Goal: Information Seeking & Learning: Learn about a topic

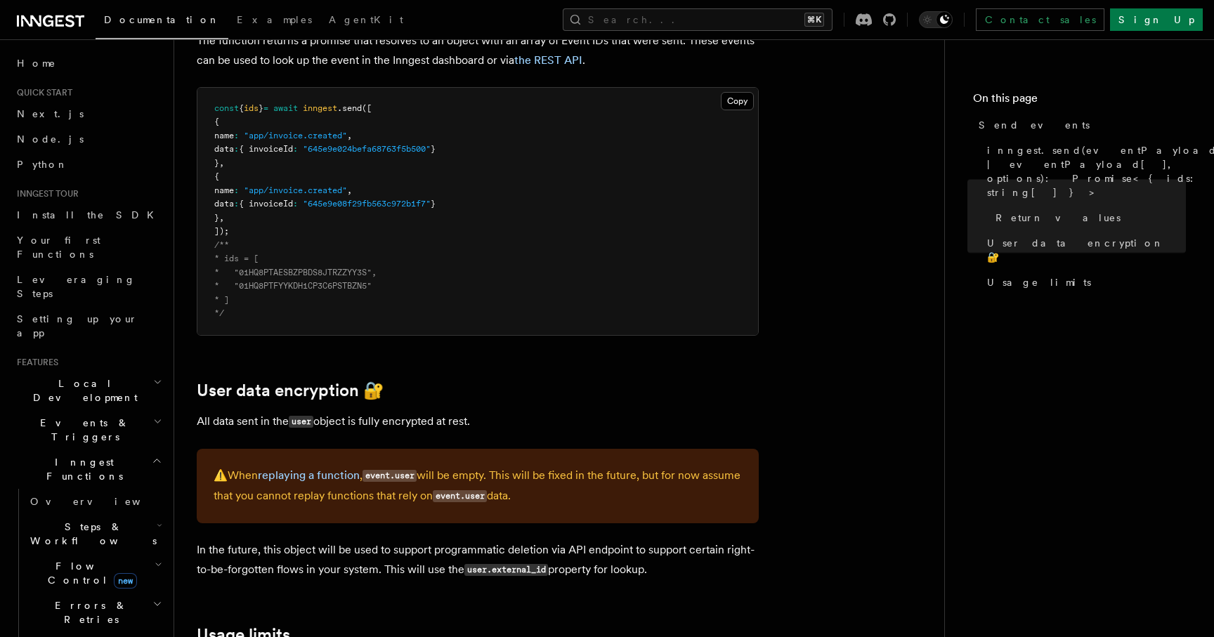
scroll to position [1714, 0]
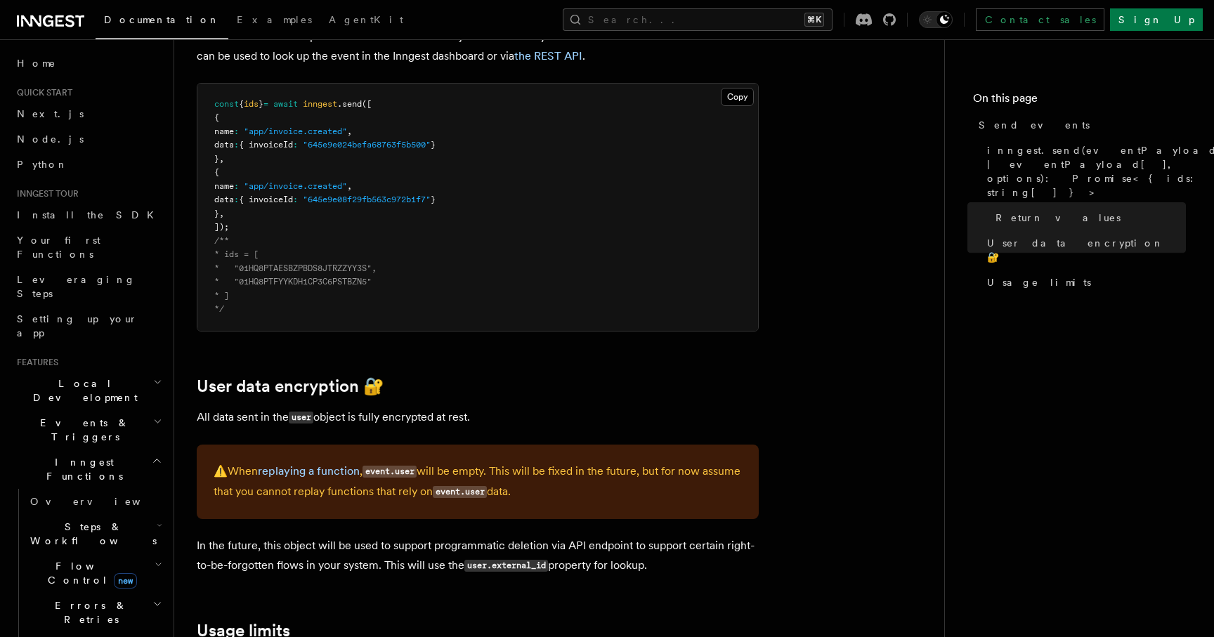
click at [305, 621] on h2 "Usage limits" at bounding box center [478, 631] width 562 height 20
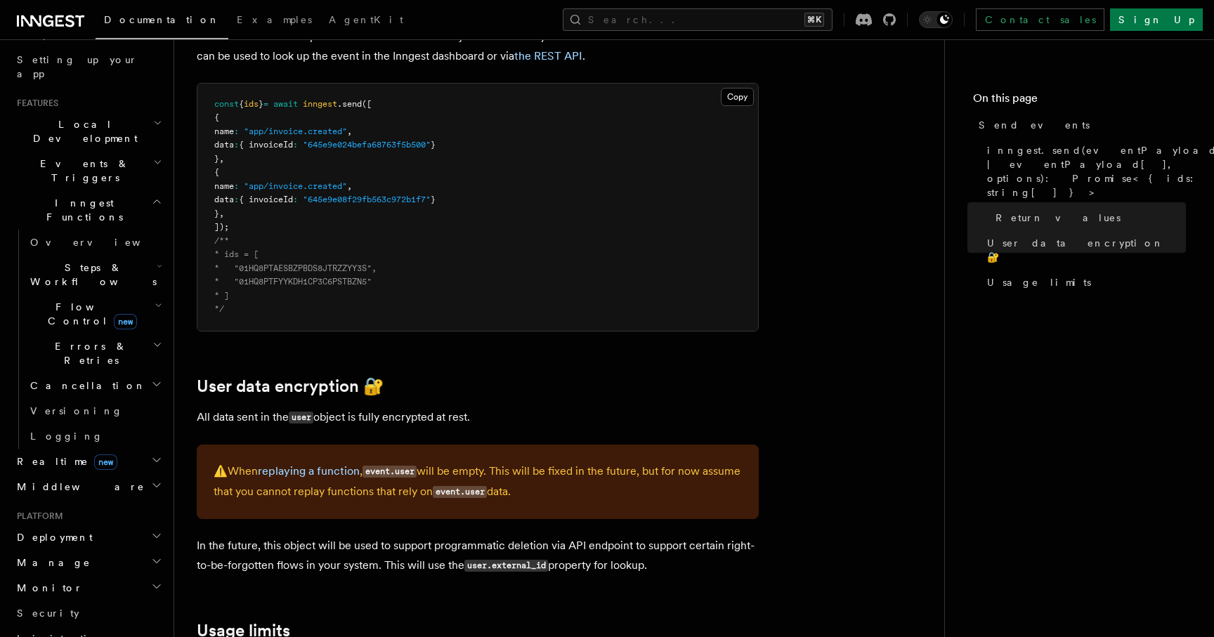
scroll to position [265, 0]
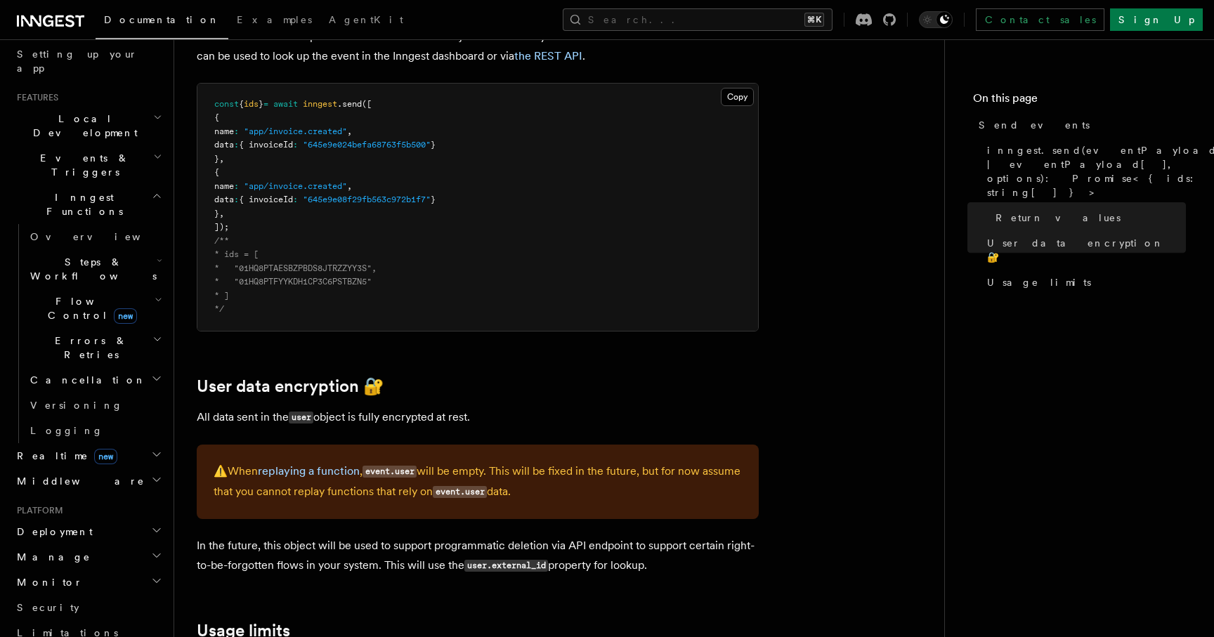
click at [40, 449] on span "Realtime new" at bounding box center [64, 456] width 106 height 14
click at [60, 476] on span "Overview" at bounding box center [102, 481] width 145 height 11
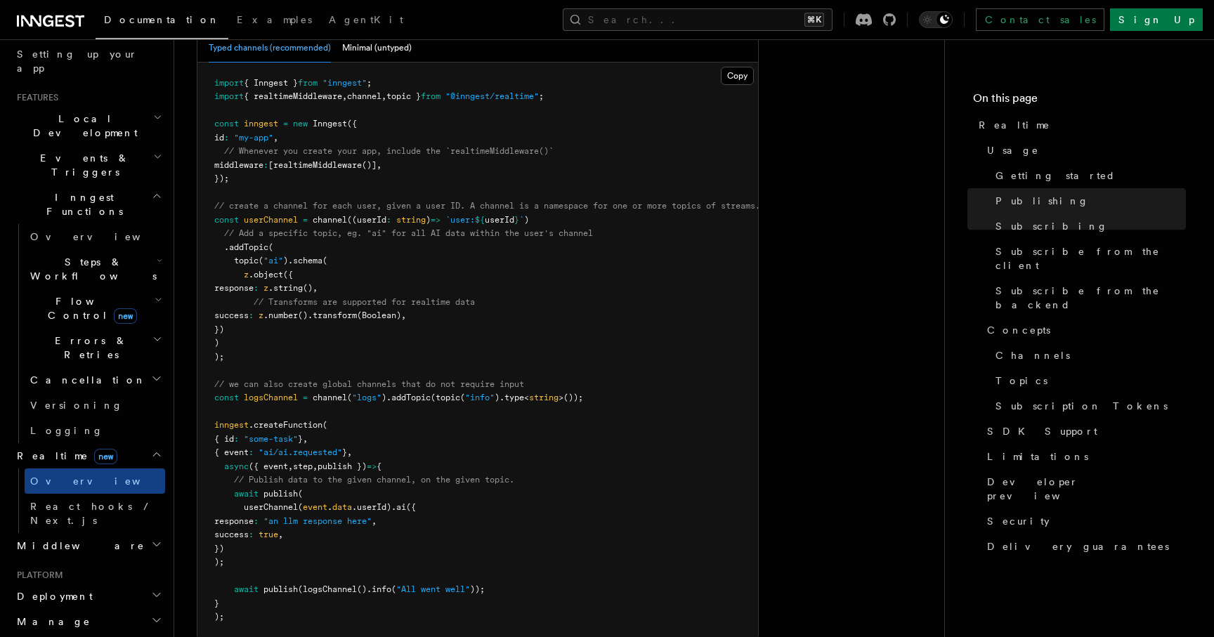
scroll to position [973, 0]
click at [98, 501] on span "React hooks / Next.js" at bounding box center [92, 513] width 124 height 25
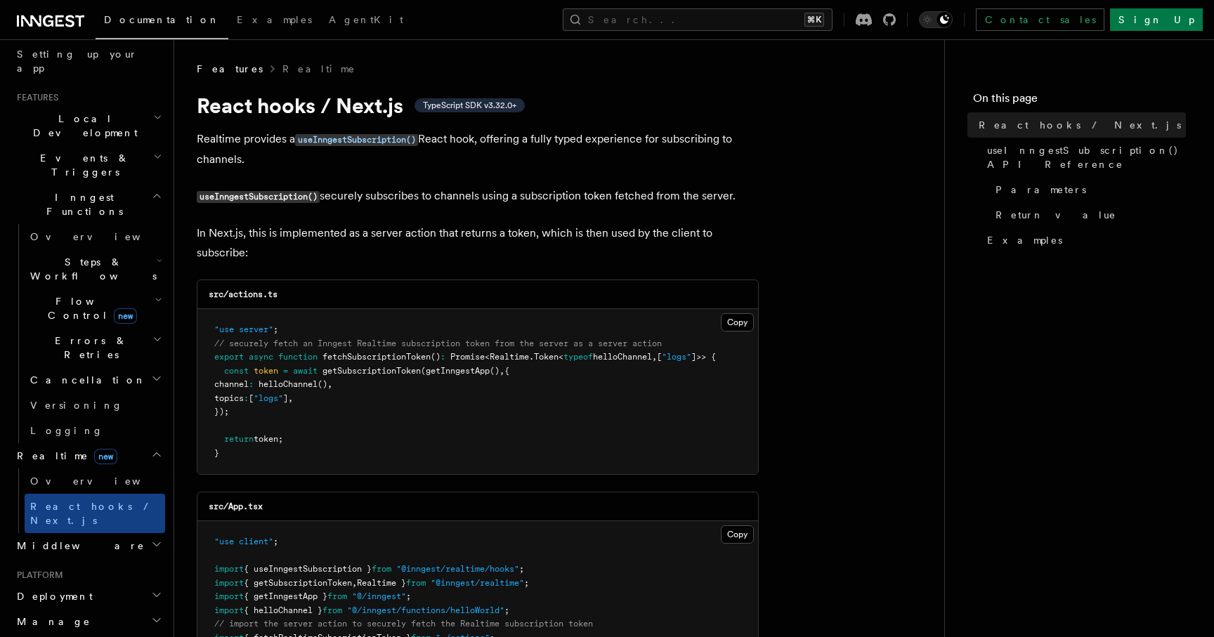
click at [92, 533] on h2 "Middleware" at bounding box center [88, 545] width 154 height 25
click at [83, 559] on link "Overview" at bounding box center [95, 571] width 141 height 25
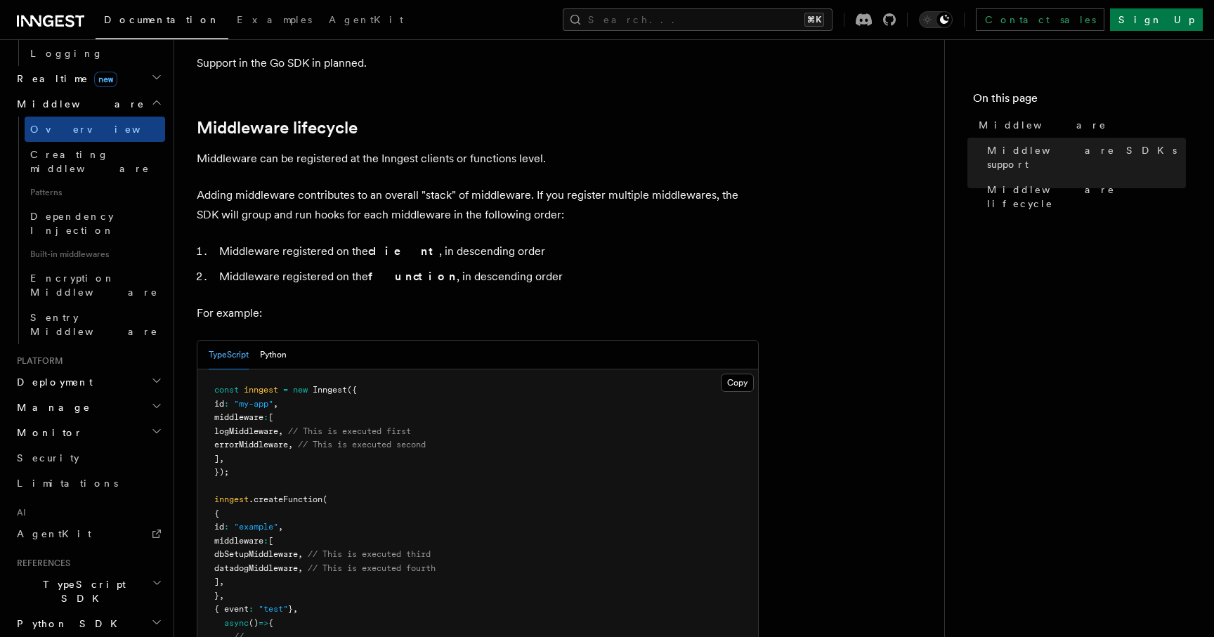
scroll to position [658, 0]
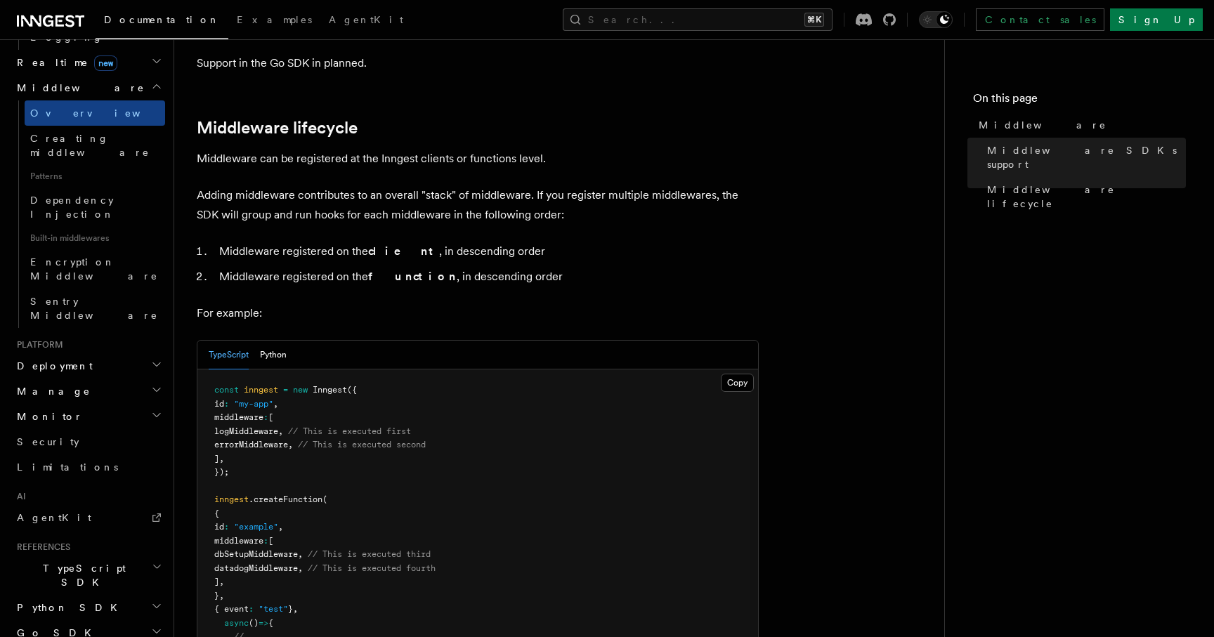
click at [84, 561] on span "TypeScript SDK" at bounding box center [81, 575] width 141 height 28
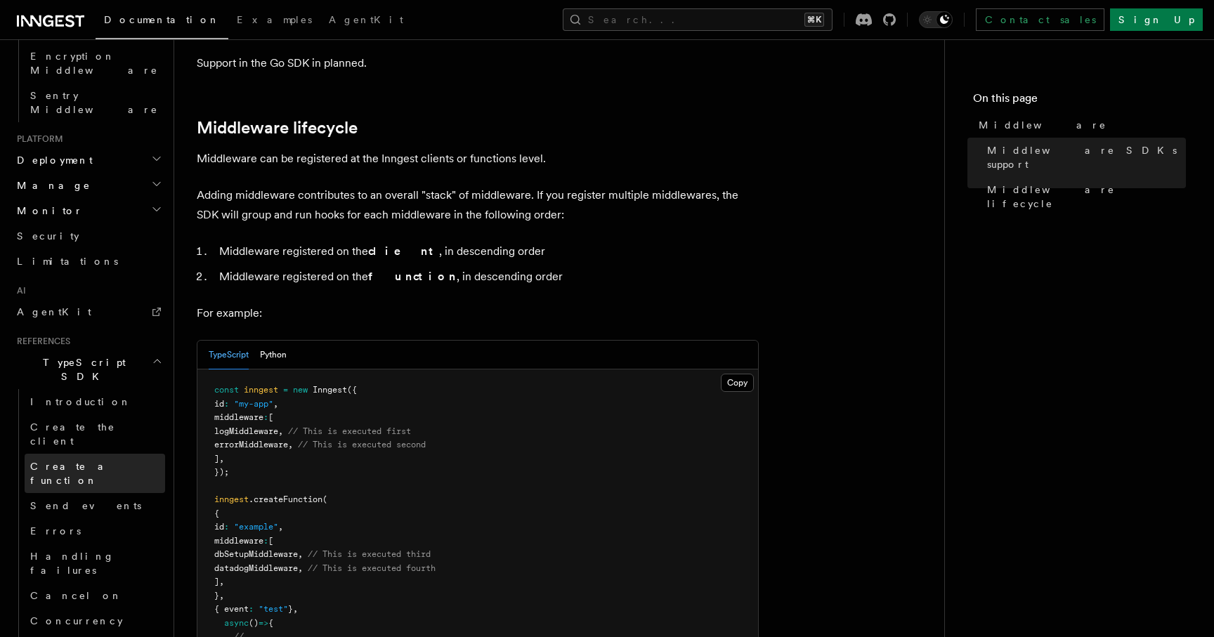
scroll to position [894, 0]
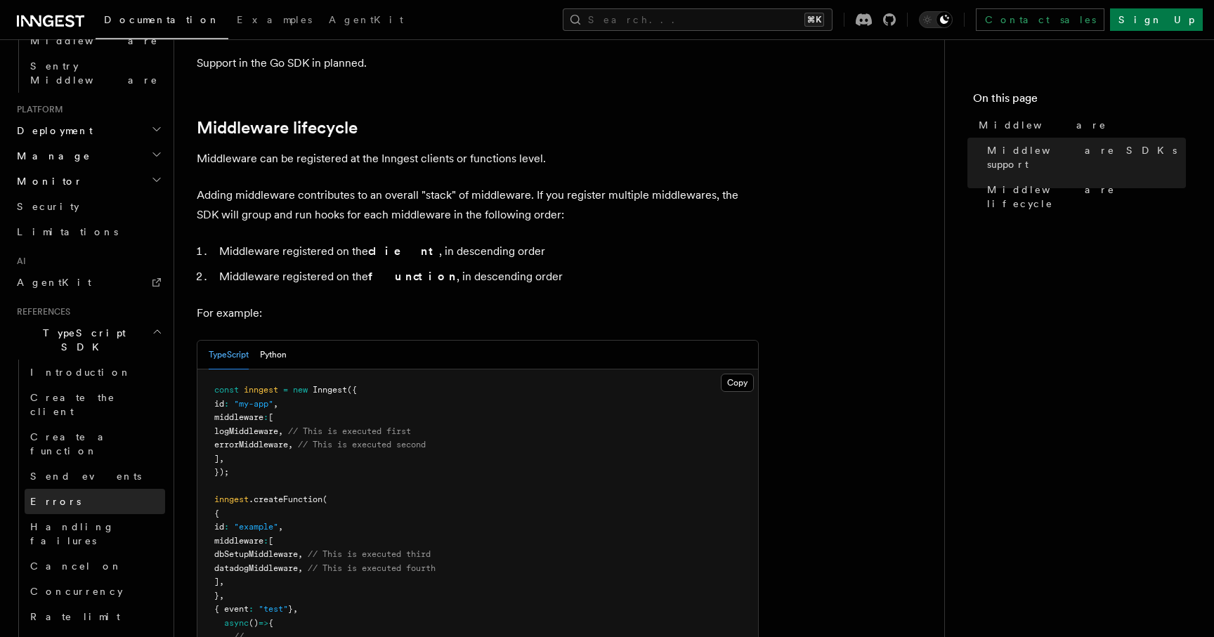
click at [75, 489] on link "Errors" at bounding box center [95, 501] width 141 height 25
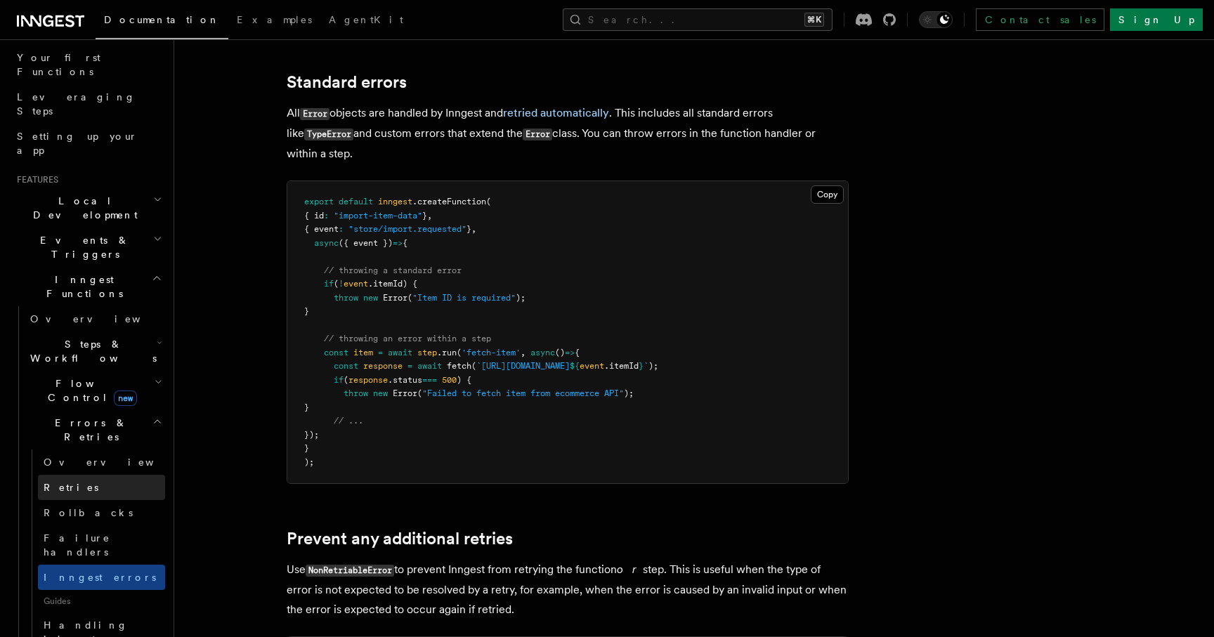
scroll to position [193, 0]
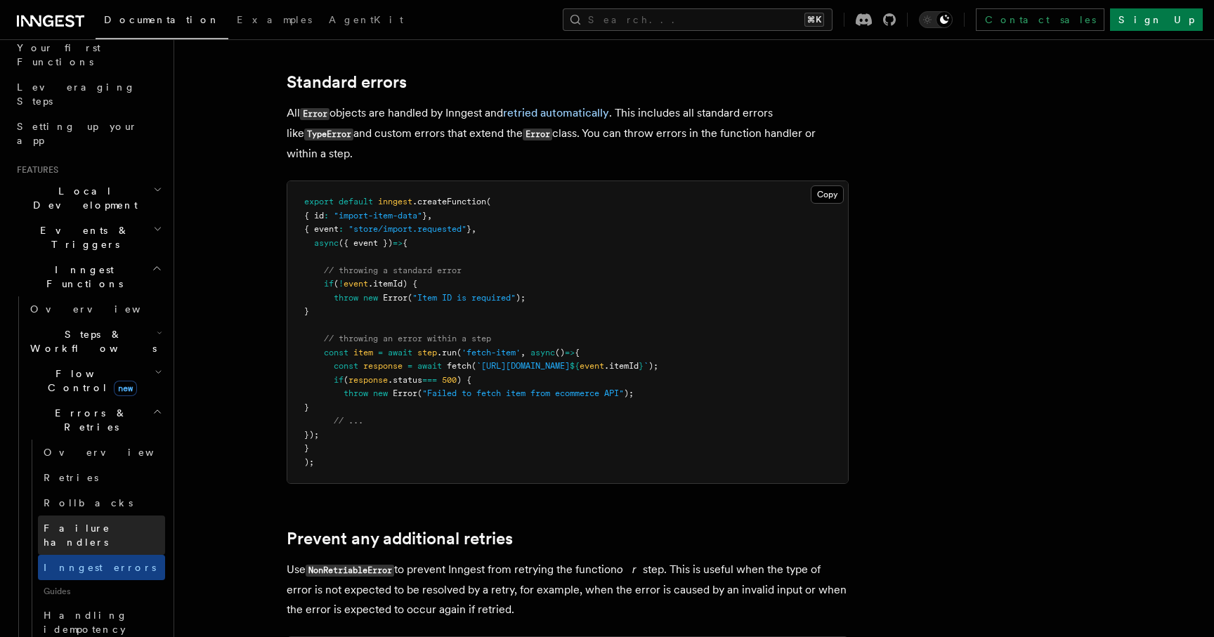
click at [93, 523] on span "Failure handlers" at bounding box center [77, 535] width 67 height 25
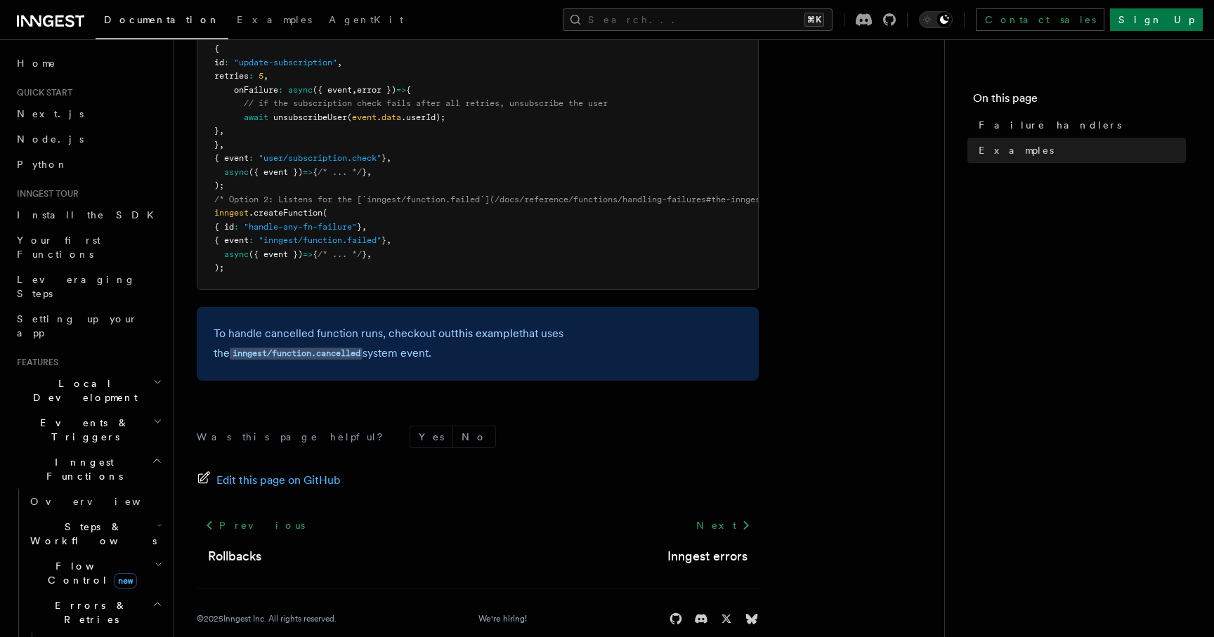
scroll to position [383, 0]
click at [98, 410] on h2 "Events & Triggers" at bounding box center [88, 429] width 154 height 39
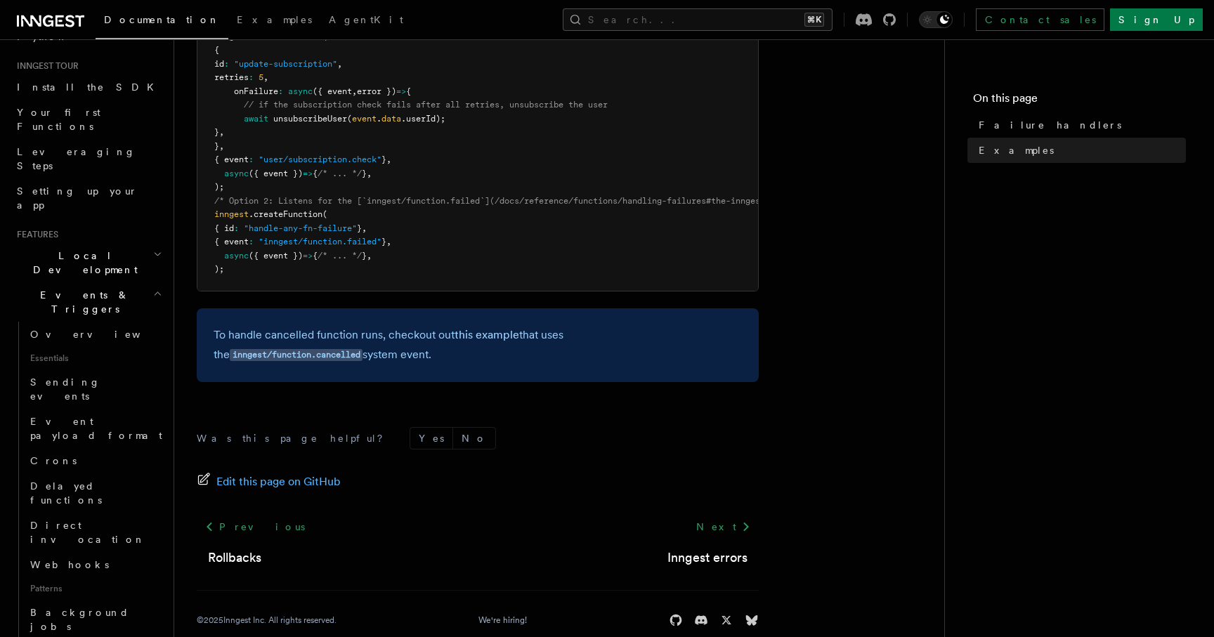
scroll to position [141, 0]
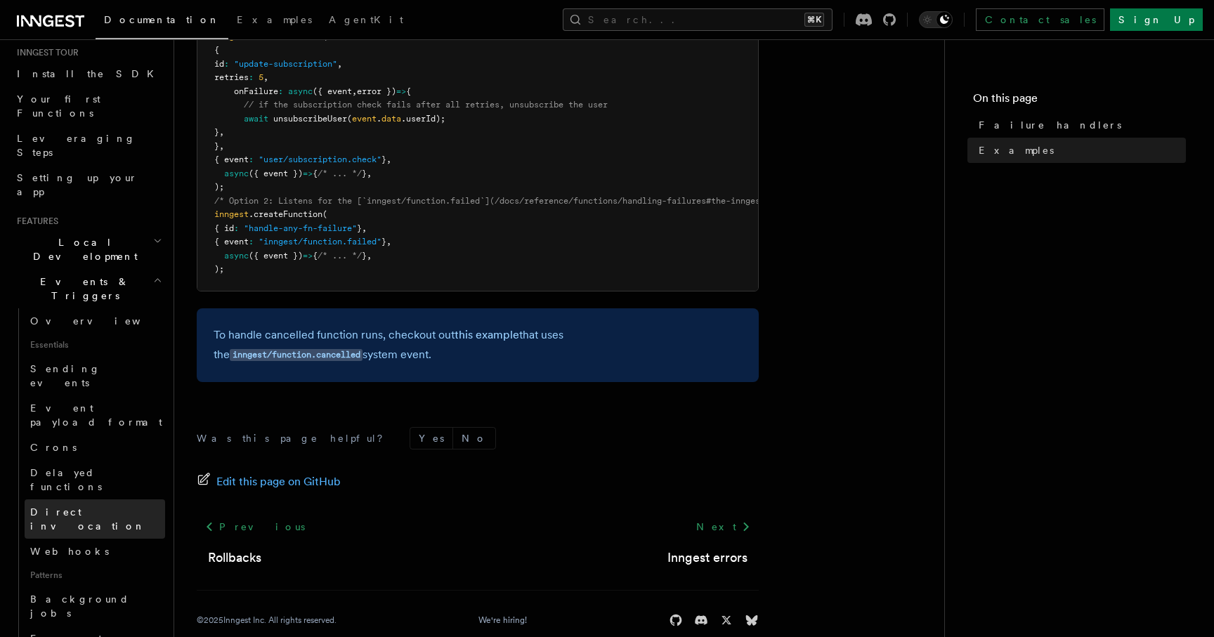
click at [89, 507] on span "Direct invocation" at bounding box center [87, 519] width 115 height 25
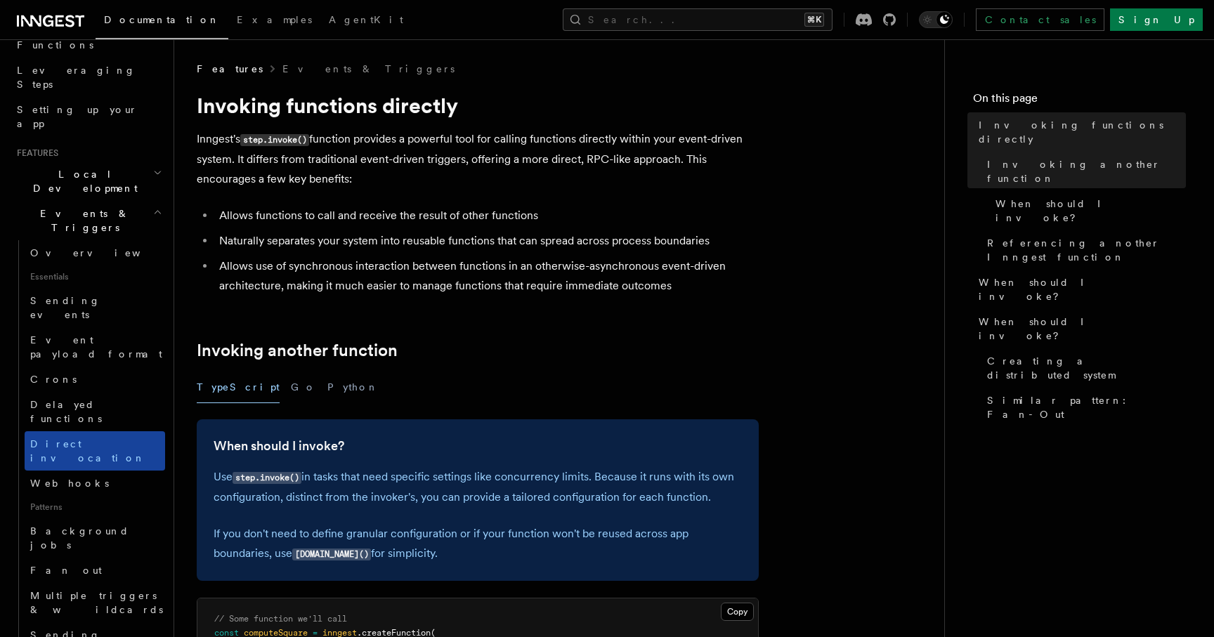
scroll to position [222, 0]
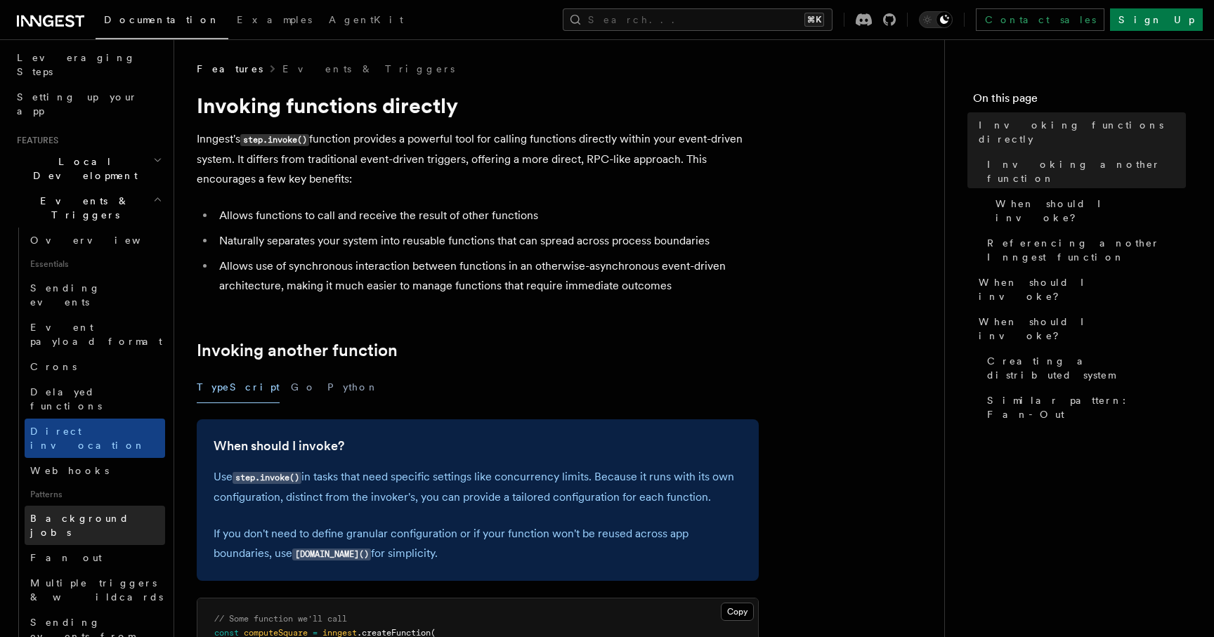
click at [108, 506] on link "Background jobs" at bounding box center [95, 525] width 141 height 39
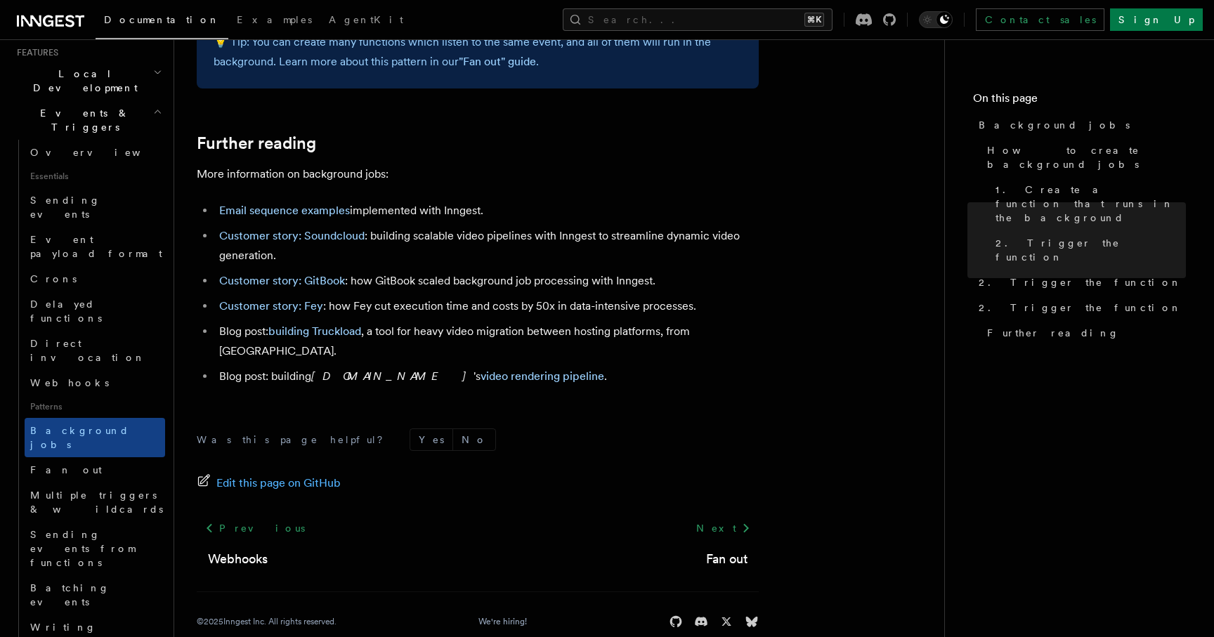
scroll to position [1256, 0]
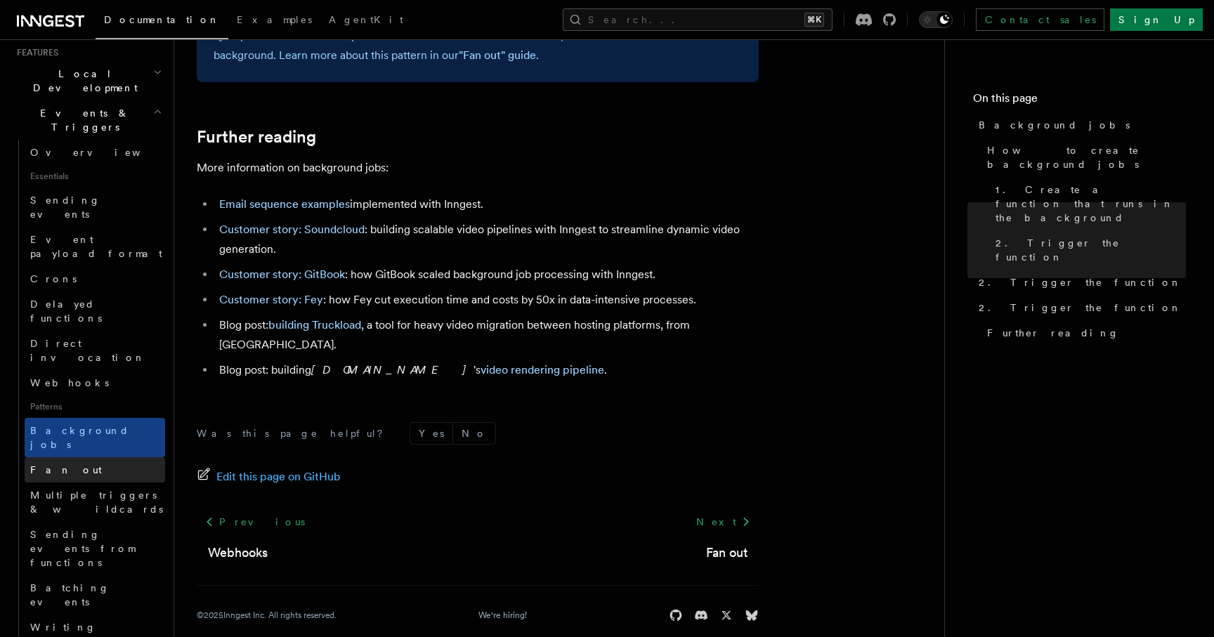
click at [82, 457] on link "Fan out" at bounding box center [95, 469] width 141 height 25
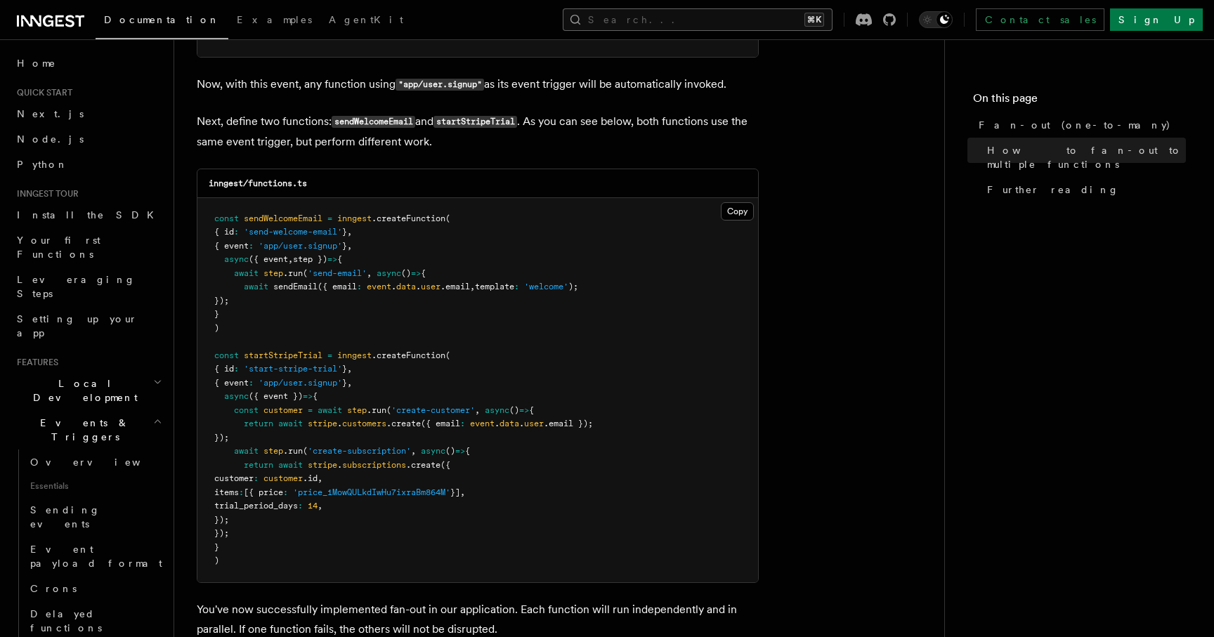
click at [833, 22] on button "Search... ⌘K" at bounding box center [698, 19] width 270 height 22
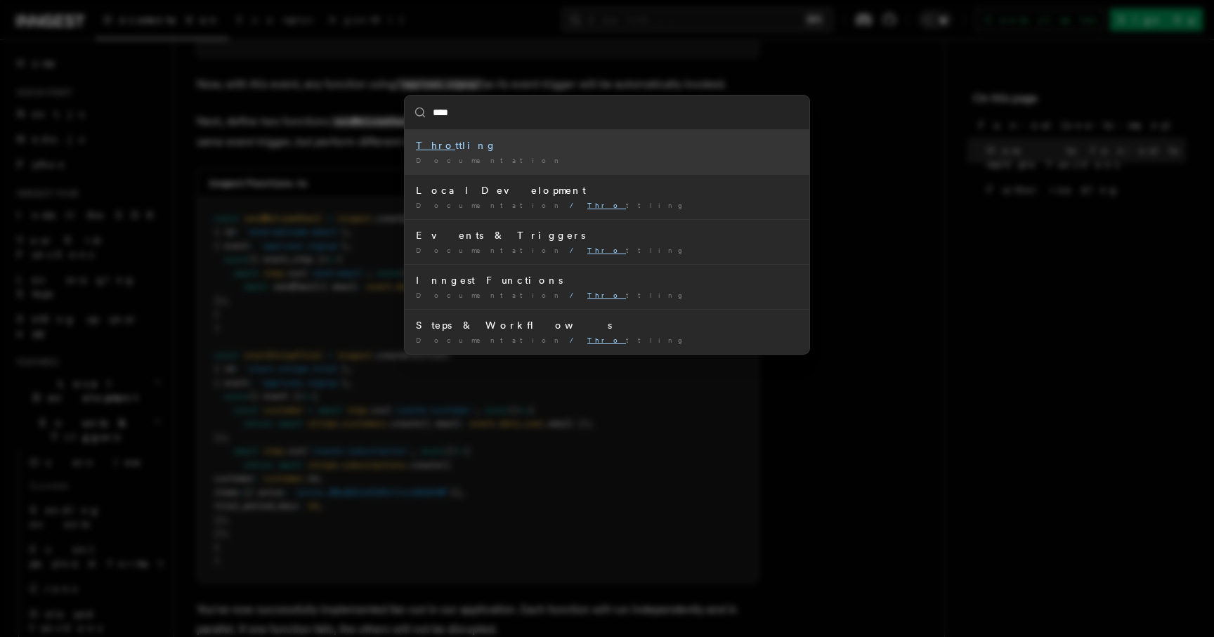
type input "*****"
click at [528, 149] on div "Throt tling" at bounding box center [607, 145] width 382 height 14
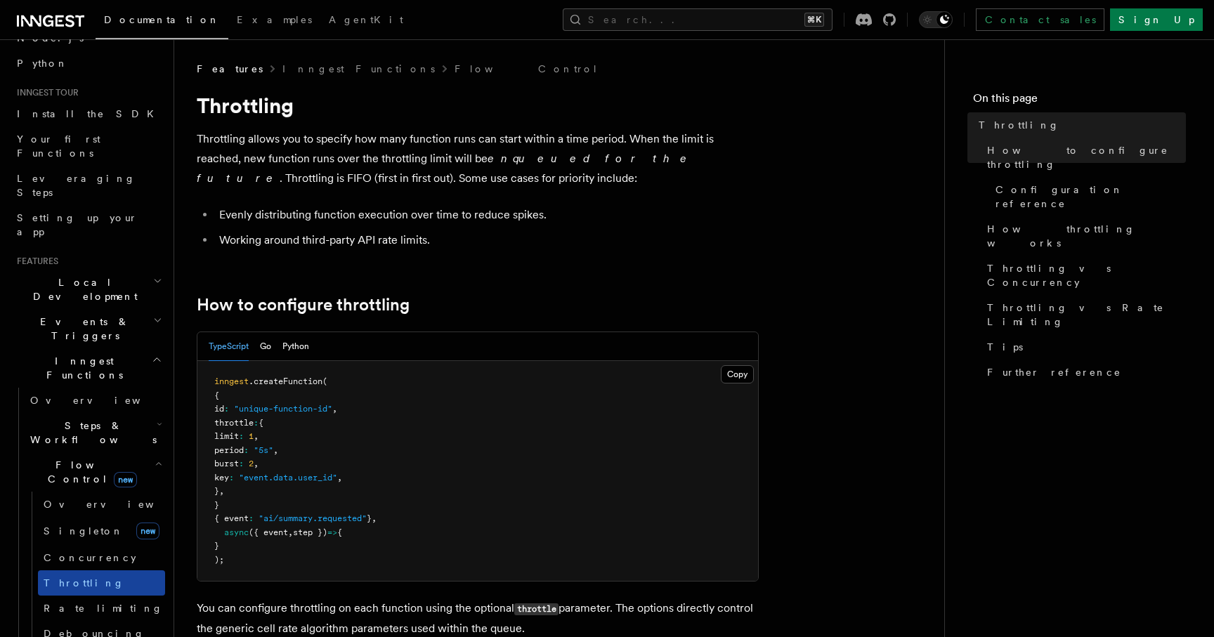
scroll to position [100, 0]
click at [96, 604] on span "Rate limiting" at bounding box center [103, 609] width 119 height 11
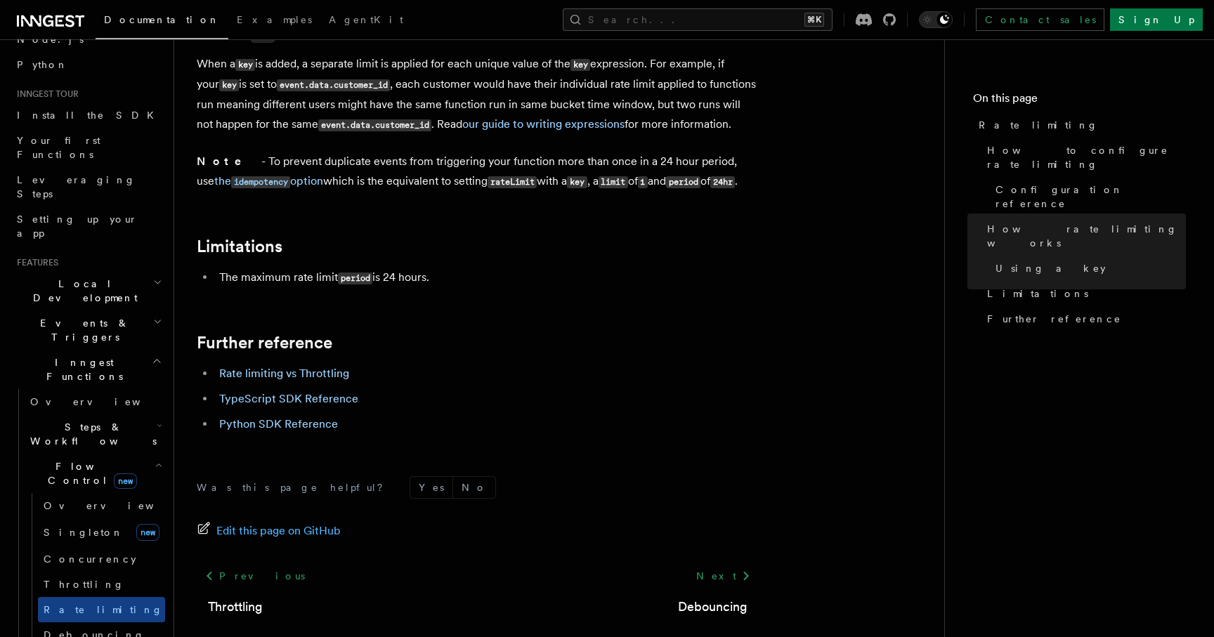
scroll to position [2208, 0]
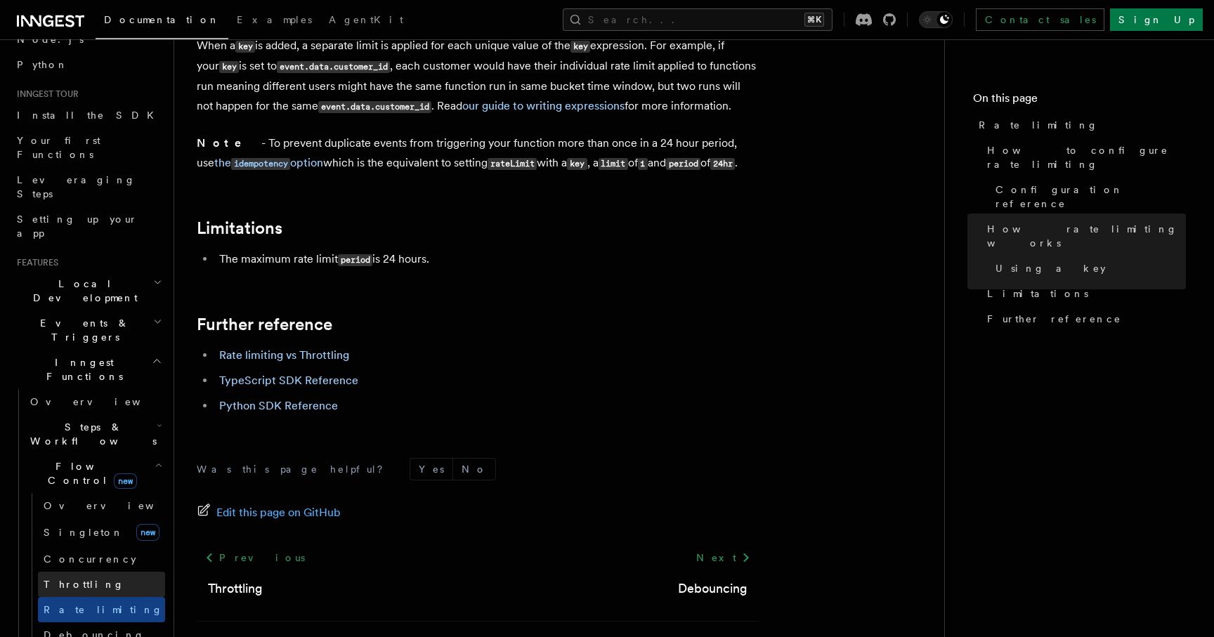
click at [86, 572] on link "Throttling" at bounding box center [101, 584] width 127 height 25
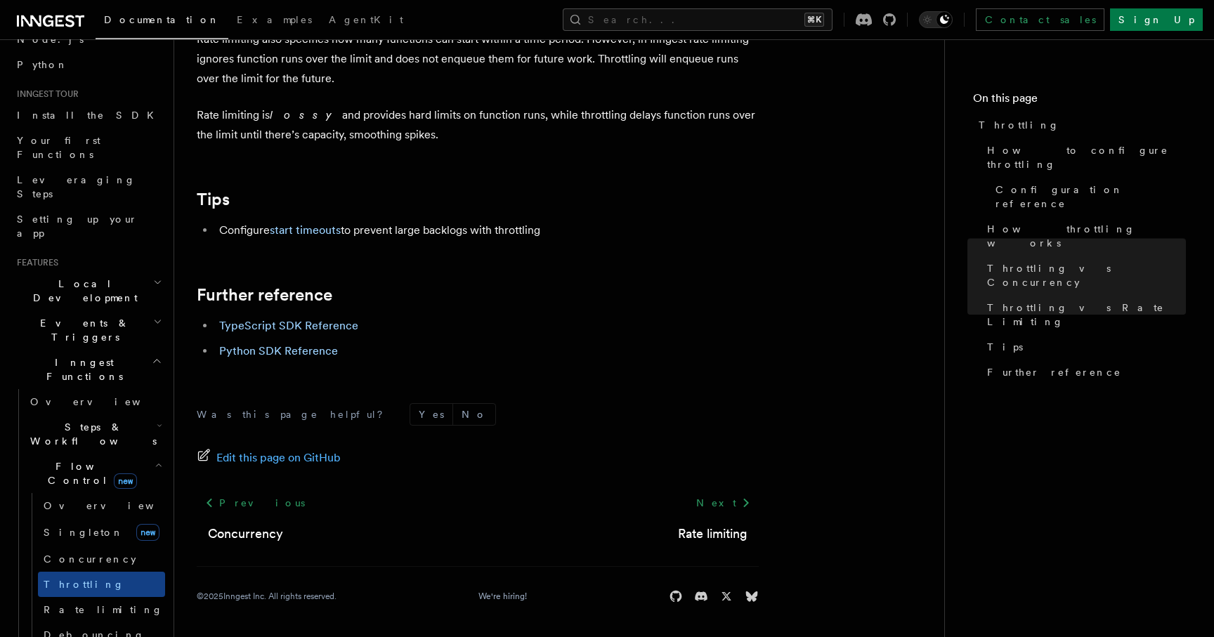
scroll to position [1575, 0]
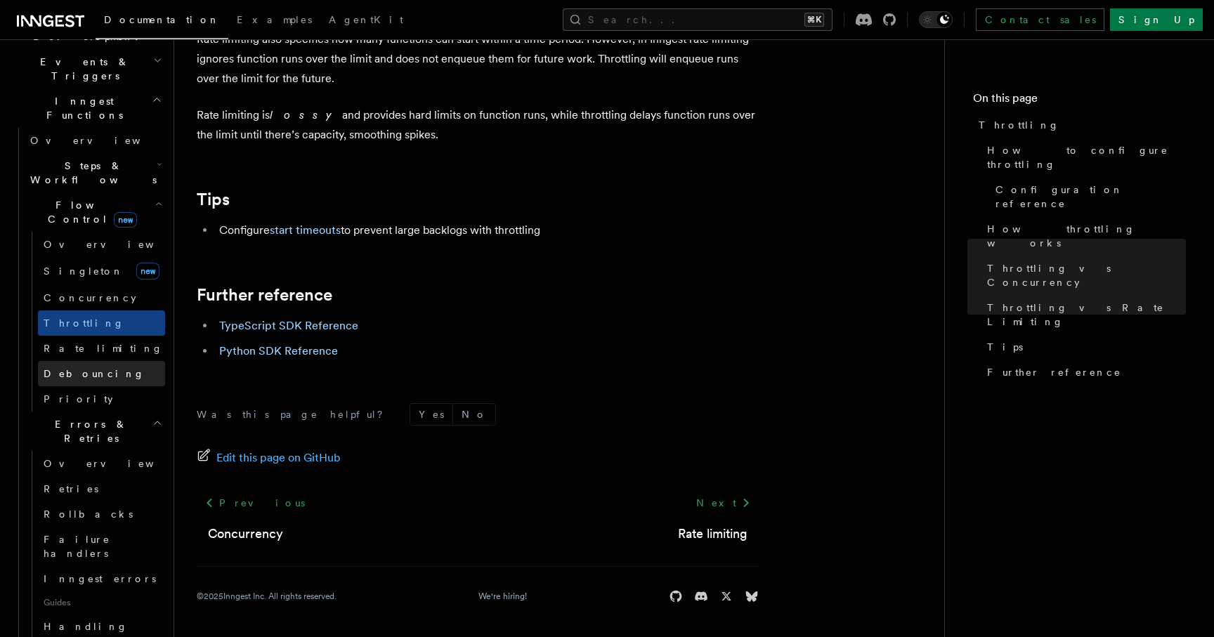
scroll to position [387, 0]
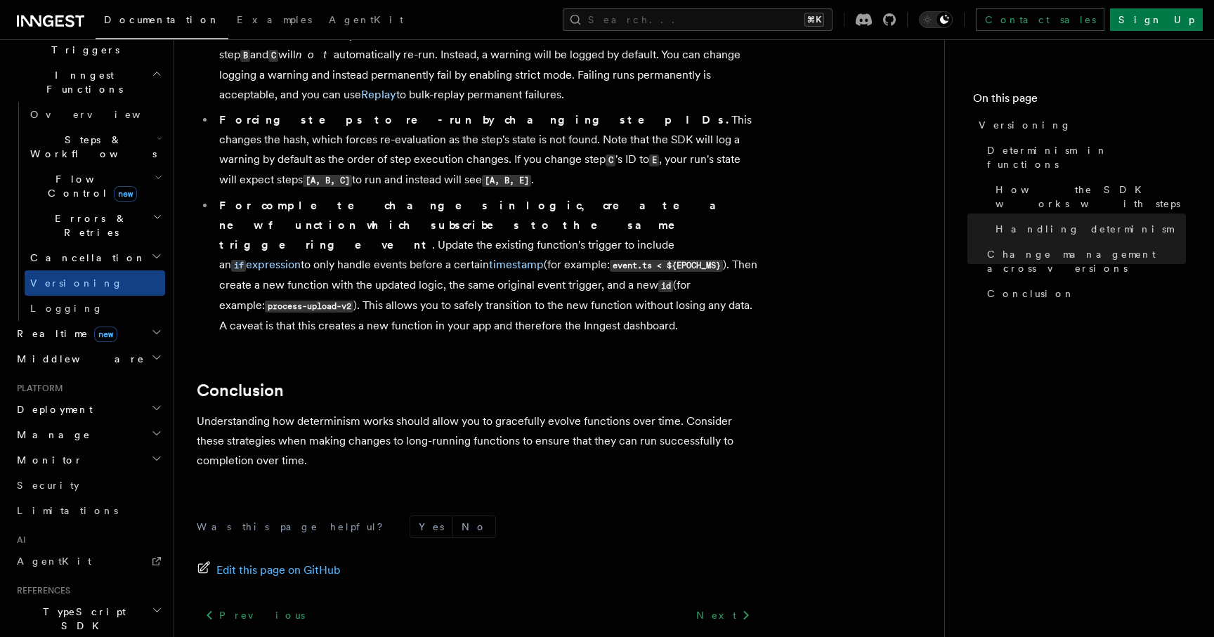
scroll to position [1114, 0]
